Goal: Transaction & Acquisition: Purchase product/service

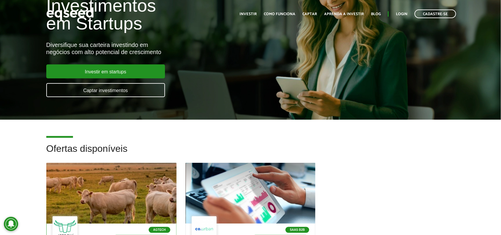
scroll to position [186, 0]
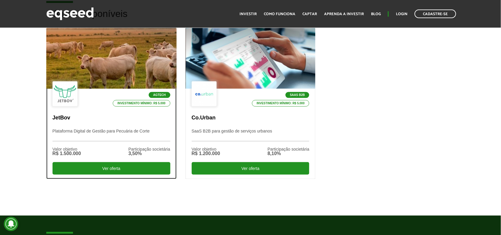
click at [88, 97] on div "Agtech Investimento mínimo: R$ 5.000" at bounding box center [112, 94] width 118 height 26
click at [91, 76] on div at bounding box center [111, 58] width 156 height 73
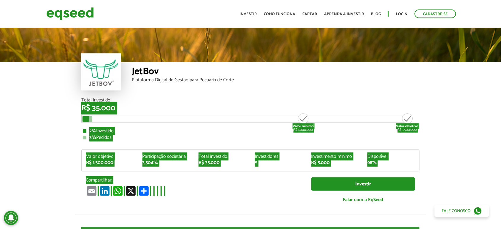
scroll to position [724, 0]
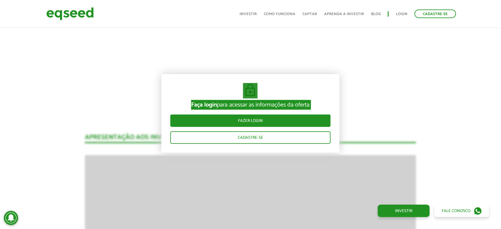
drag, startPoint x: 81, startPoint y: 107, endPoint x: 92, endPoint y: 116, distance: 14.1
click at [112, 108] on div "JetBov Plataforma Digital de Gestão para Pecuária de Corte Total Investido R$ 3…" at bounding box center [250, 167] width 501 height 1730
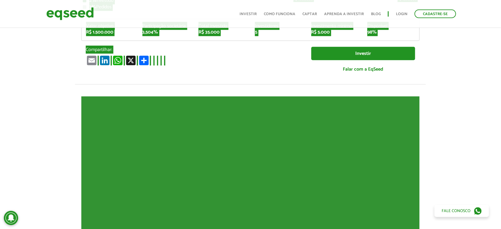
scroll to position [0, 0]
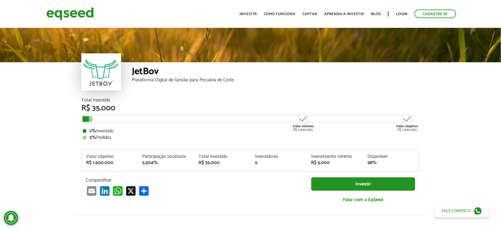
click at [49, 92] on div "JetBov Plataforma Digital de Gestão para Pecuária de Corte" at bounding box center [250, 62] width 501 height 71
drag, startPoint x: 93, startPoint y: 108, endPoint x: 122, endPoint y: 106, distance: 29.4
click at [122, 106] on div "R$ 35.000" at bounding box center [250, 109] width 338 height 8
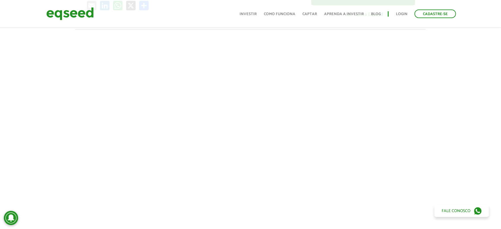
scroll to position [724, 0]
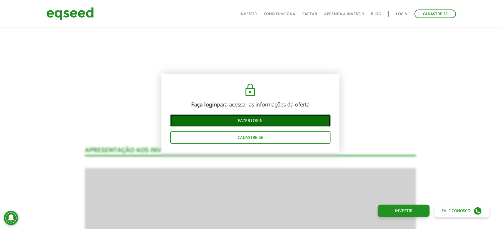
click at [235, 121] on link "Fazer login" at bounding box center [250, 121] width 160 height 12
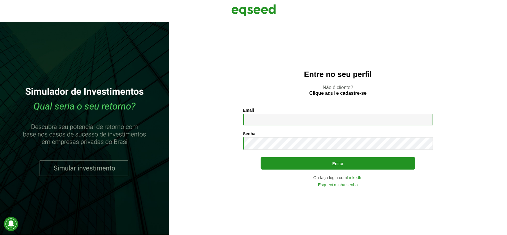
click at [265, 117] on input "Email *" at bounding box center [338, 120] width 190 height 12
type input "**********"
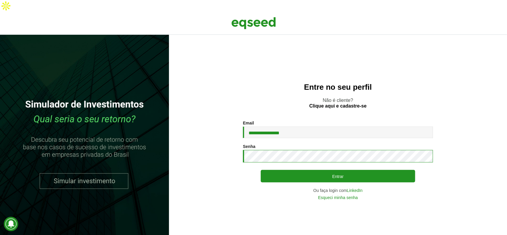
click at [261, 170] on button "Entrar" at bounding box center [338, 176] width 154 height 12
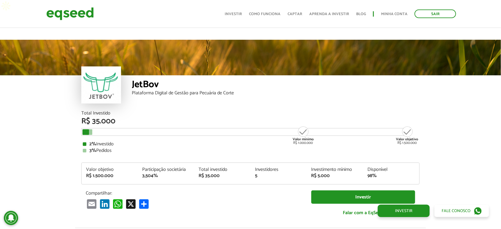
scroll to position [634, 0]
